Goal: Task Accomplishment & Management: Complete application form

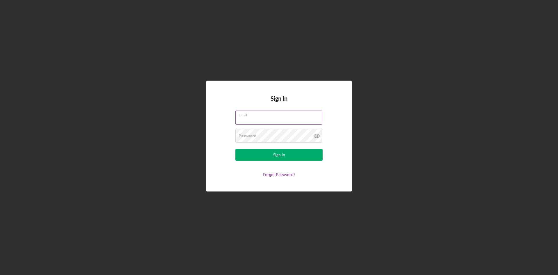
click at [272, 122] on input "Email" at bounding box center [278, 117] width 87 height 14
type input "[EMAIL_ADDRESS][DOMAIN_NAME]"
click at [235, 149] on button "Sign In" at bounding box center [278, 155] width 87 height 12
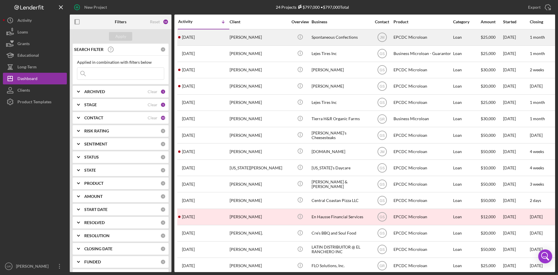
click at [273, 38] on div "[PERSON_NAME]" at bounding box center [259, 37] width 58 height 15
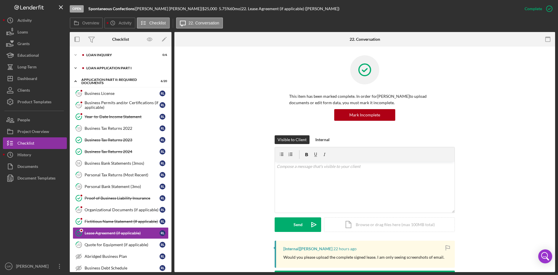
click at [105, 69] on div "Loan Application Part I" at bounding box center [125, 67] width 78 height 3
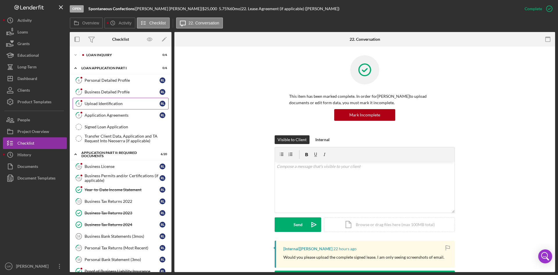
click at [110, 102] on div "Upload Identification" at bounding box center [122, 103] width 75 height 5
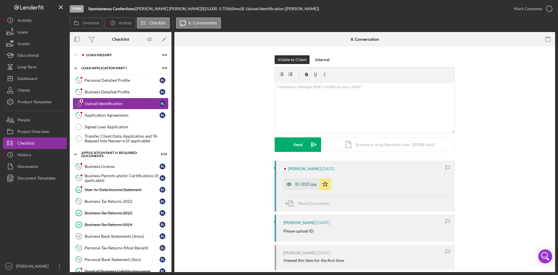
click at [293, 182] on icon "button" at bounding box center [289, 184] width 12 height 12
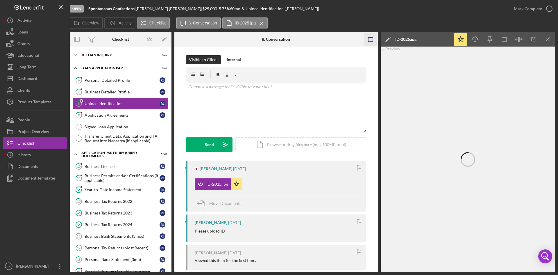
click at [368, 37] on rect "button" at bounding box center [370, 37] width 5 height 1
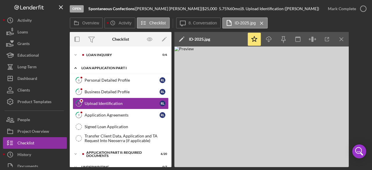
scroll to position [21, 0]
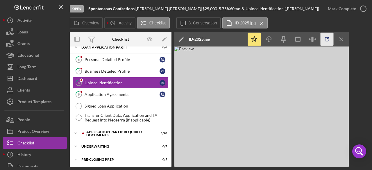
click at [329, 40] on icon "button" at bounding box center [327, 39] width 4 height 4
